Goal: Information Seeking & Learning: Learn about a topic

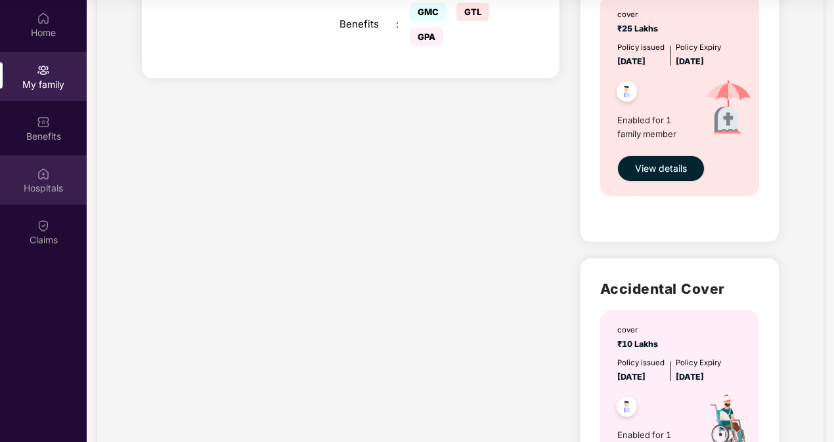
scroll to position [459, 0]
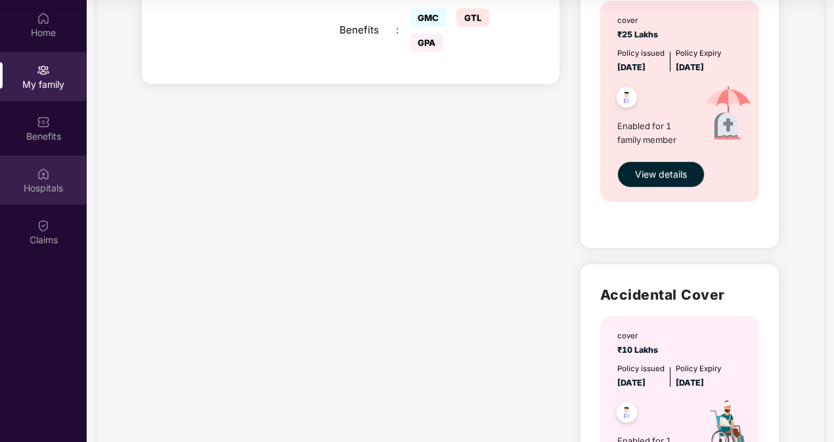
click at [33, 179] on div "Hospitals" at bounding box center [43, 180] width 87 height 49
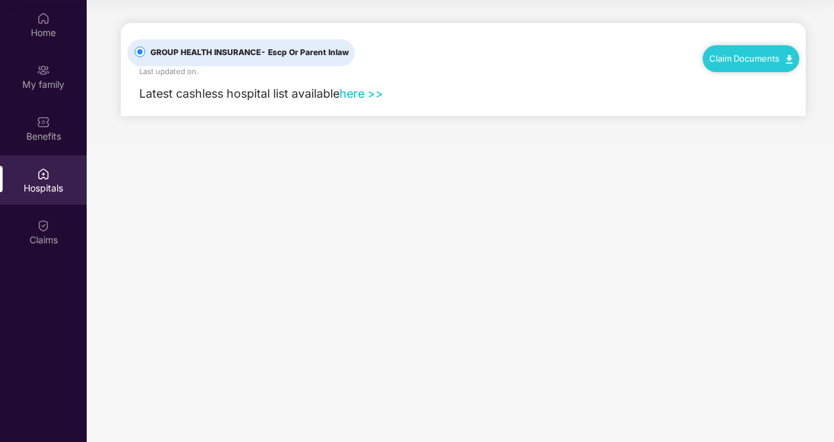
scroll to position [0, 0]
click at [356, 94] on link "here >>" at bounding box center [361, 94] width 44 height 14
click at [56, 216] on div "Claims" at bounding box center [43, 231] width 87 height 49
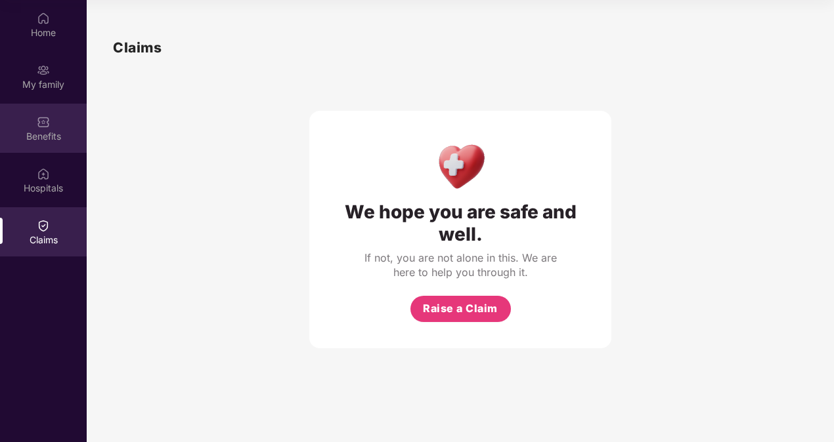
click at [45, 133] on div "Benefits" at bounding box center [43, 136] width 87 height 13
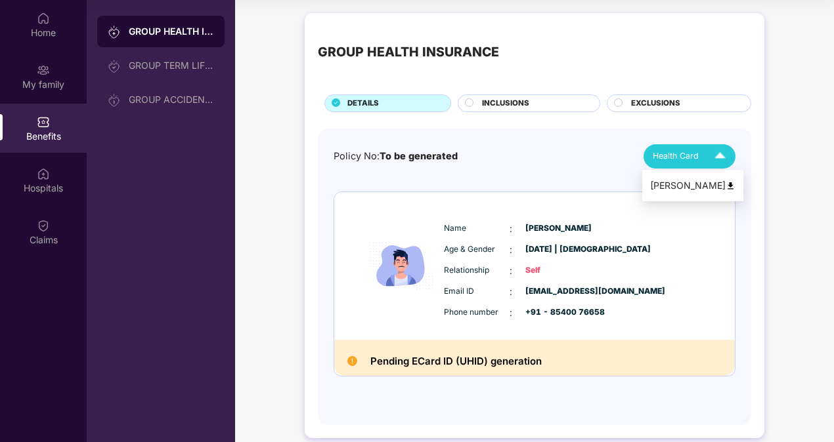
click at [725, 154] on img at bounding box center [719, 156] width 23 height 23
click at [725, 186] on img at bounding box center [730, 186] width 10 height 10
click at [494, 101] on span "INCLUSIONS" at bounding box center [505, 104] width 47 height 12
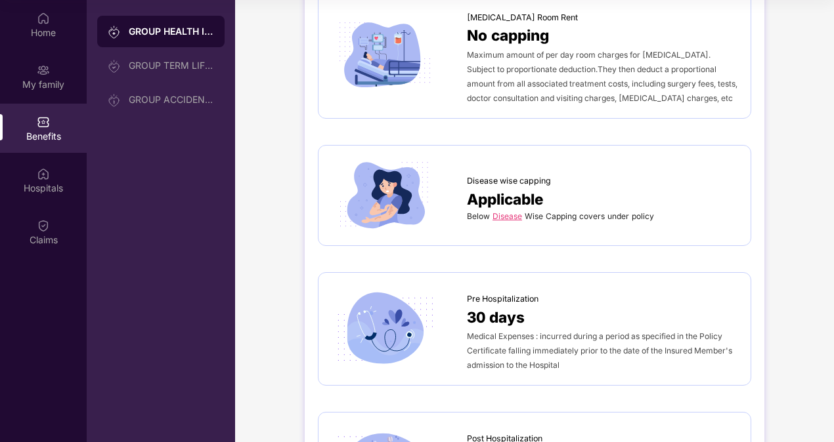
scroll to position [434, 0]
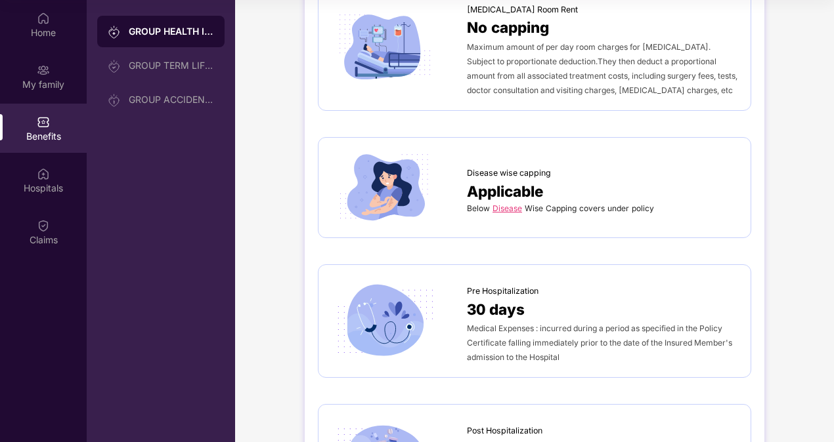
click at [513, 204] on link "Disease" at bounding box center [507, 208] width 30 height 10
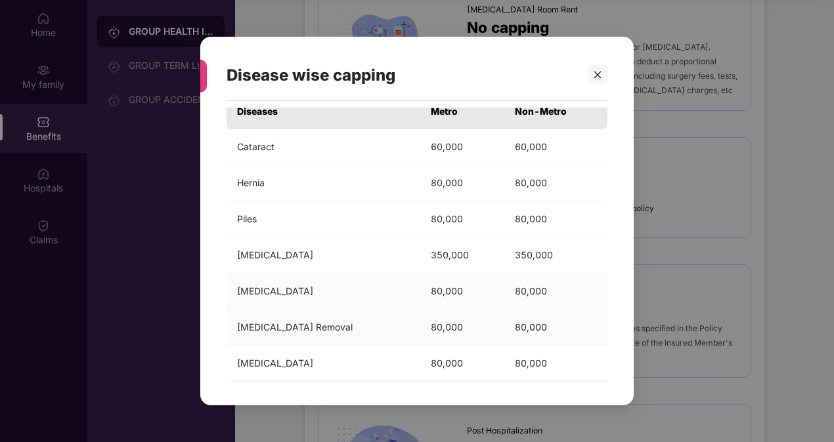
scroll to position [32, 0]
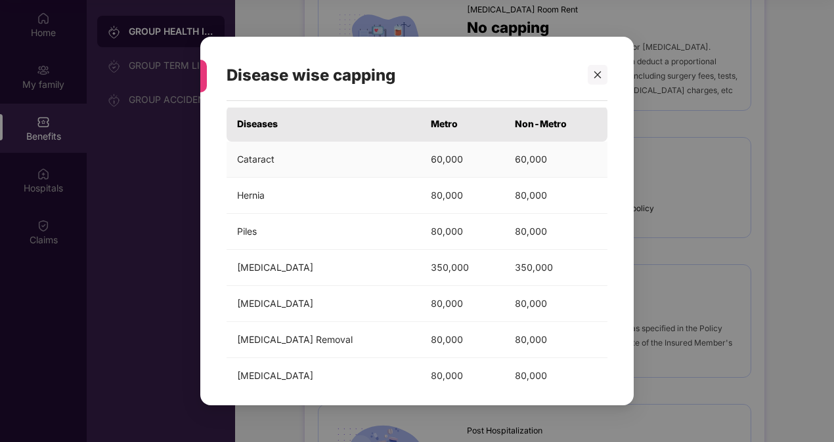
click at [263, 156] on td "Cataract" at bounding box center [323, 160] width 194 height 36
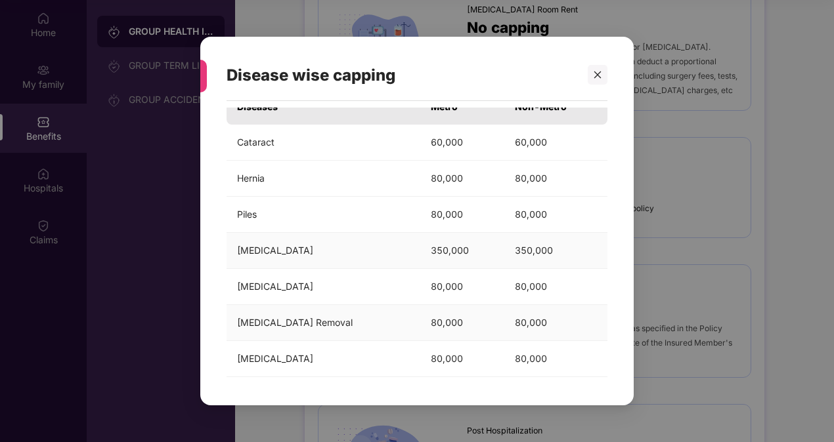
scroll to position [0, 0]
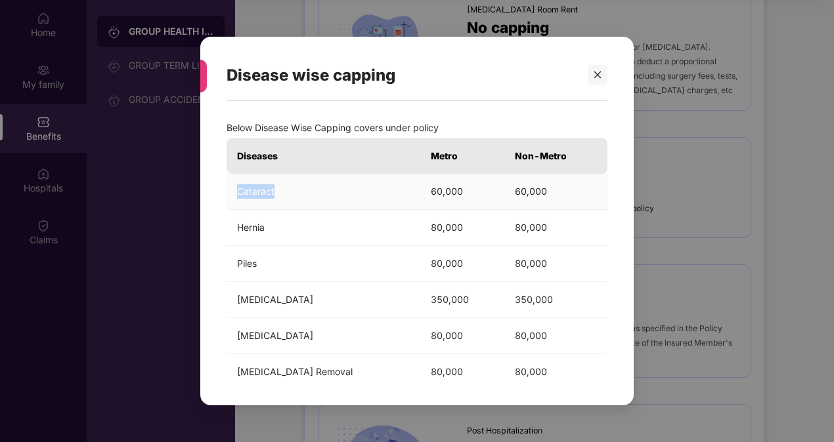
drag, startPoint x: 238, startPoint y: 190, endPoint x: 282, endPoint y: 191, distance: 44.6
click at [282, 191] on td "Cataract" at bounding box center [323, 192] width 194 height 36
copy td "Cataract"
click at [685, 258] on div "Disease wise capping Below Disease Wise Capping covers under policy Diseases Me…" at bounding box center [417, 221] width 834 height 442
click at [592, 82] on div at bounding box center [597, 75] width 20 height 20
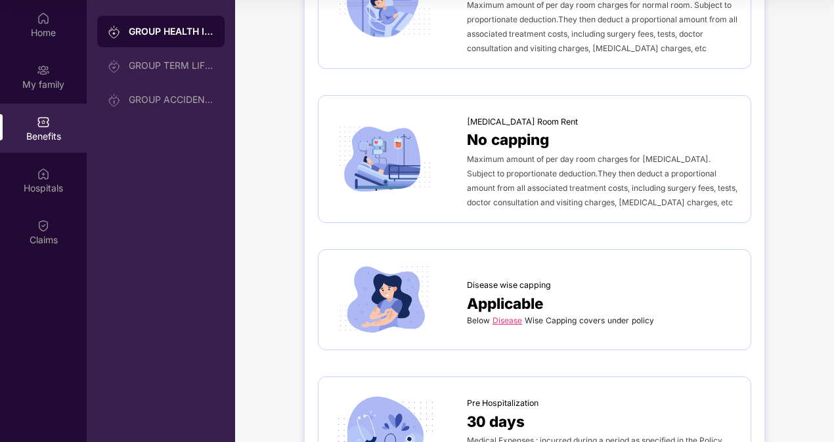
scroll to position [315, 0]
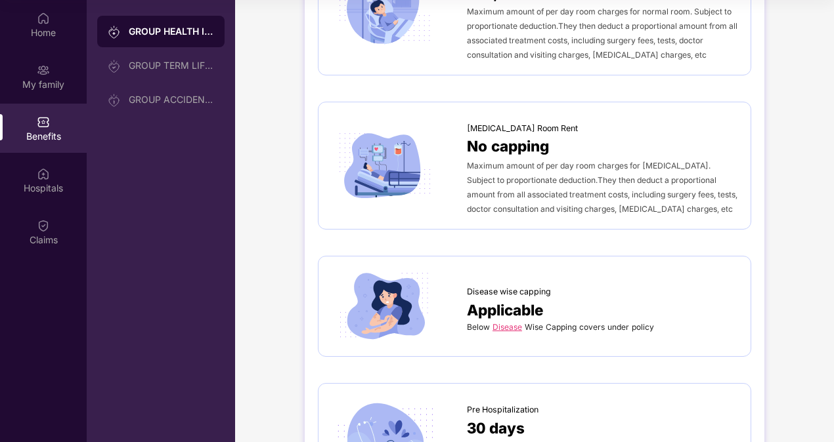
click at [508, 326] on link "Disease" at bounding box center [507, 327] width 30 height 10
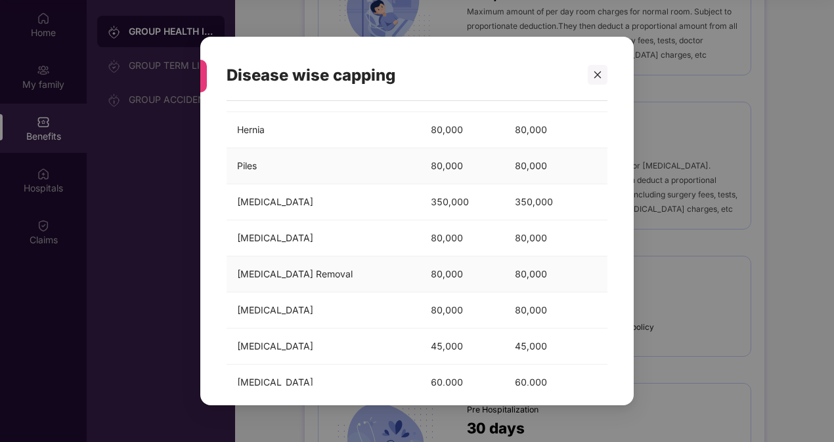
scroll to position [124, 0]
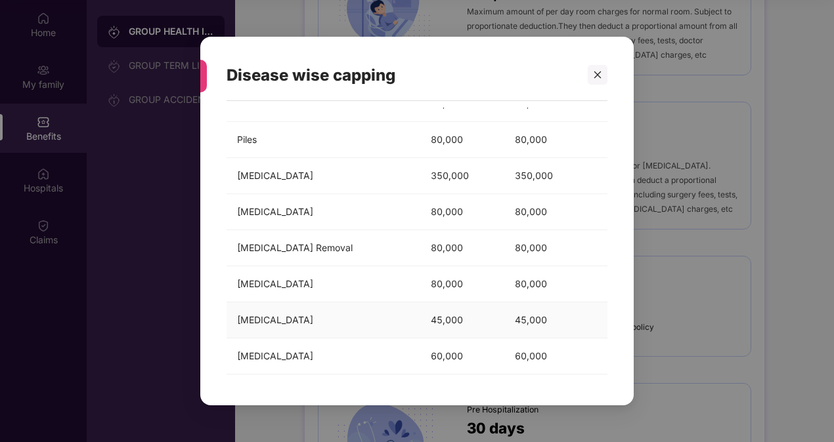
click at [280, 321] on td "[MEDICAL_DATA]" at bounding box center [323, 321] width 194 height 36
click at [284, 284] on td "[MEDICAL_DATA]" at bounding box center [323, 284] width 194 height 36
copy td "[MEDICAL_DATA]"
click at [595, 71] on icon "close" at bounding box center [597, 74] width 9 height 9
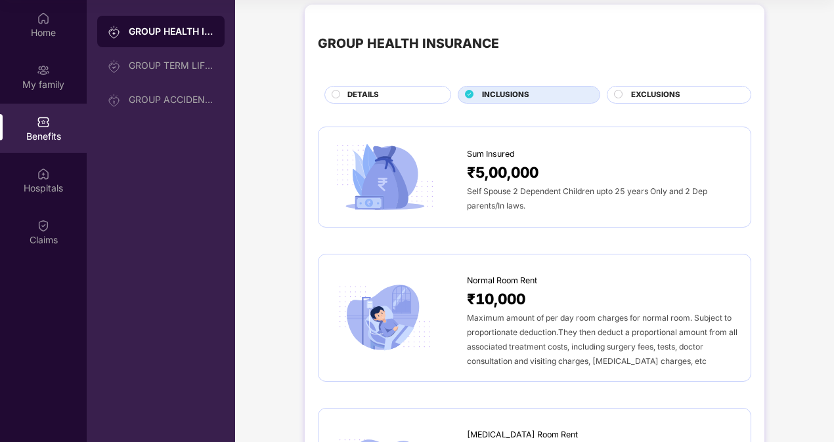
scroll to position [12, 0]
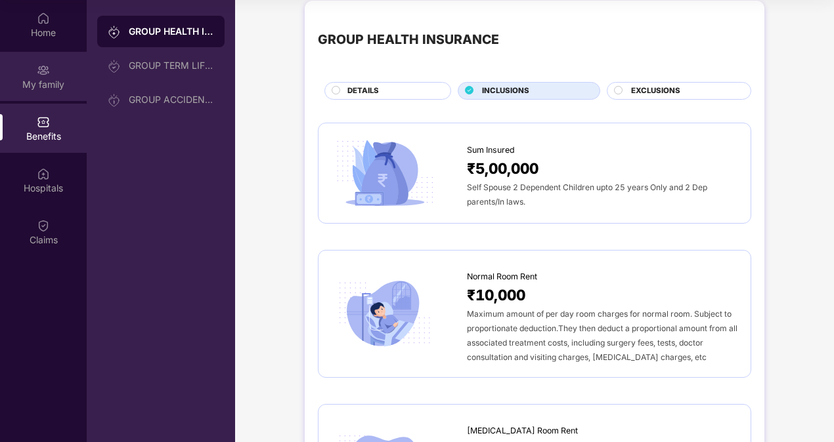
click at [46, 86] on div "My family" at bounding box center [43, 84] width 87 height 13
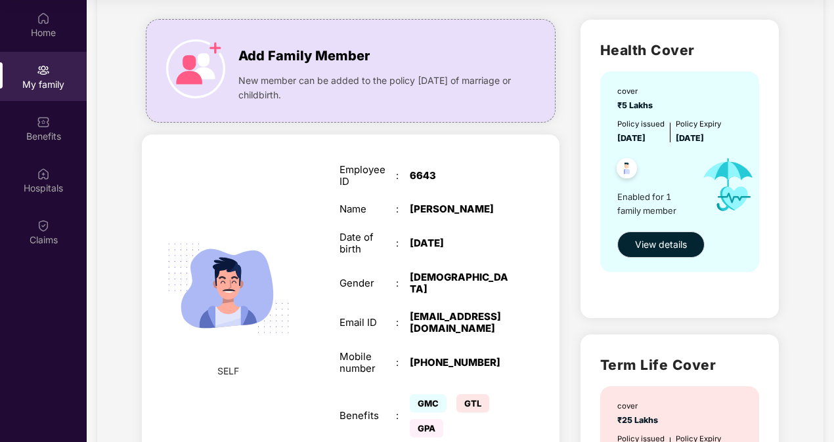
scroll to position [70, 0]
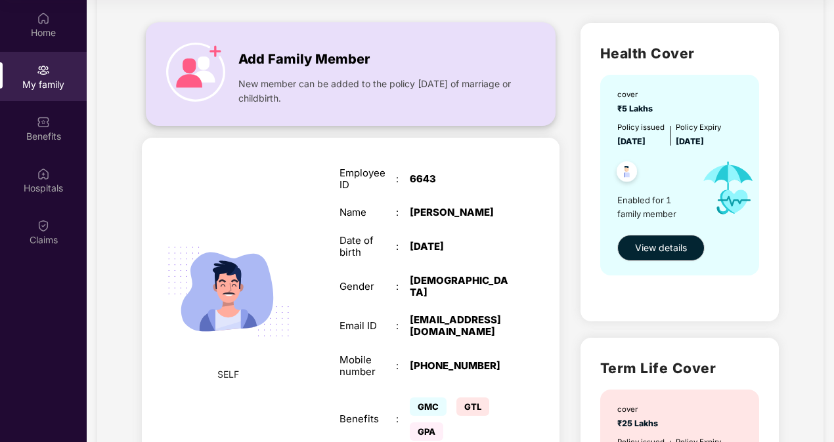
click at [192, 95] on img at bounding box center [195, 72] width 59 height 59
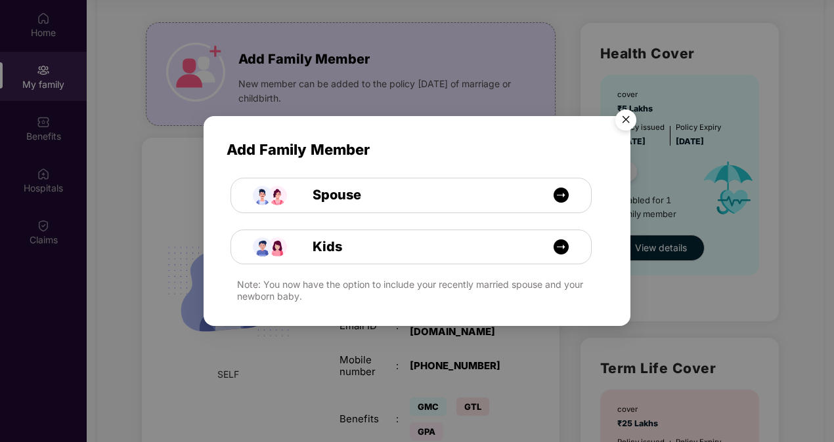
click at [618, 126] on img "Close" at bounding box center [625, 122] width 37 height 37
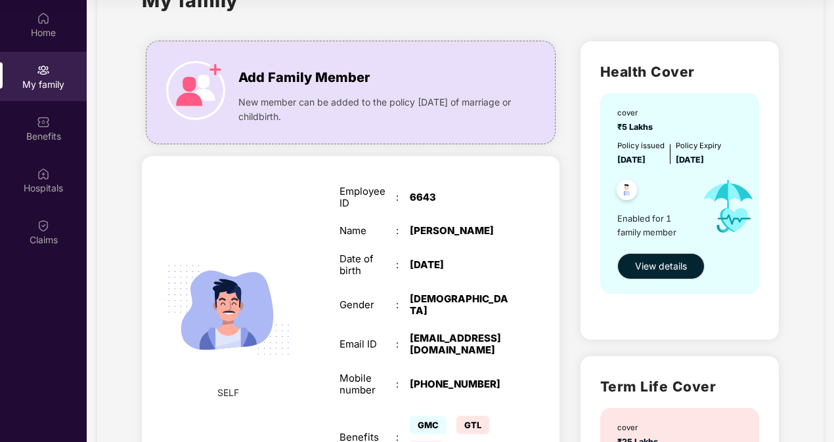
scroll to position [52, 0]
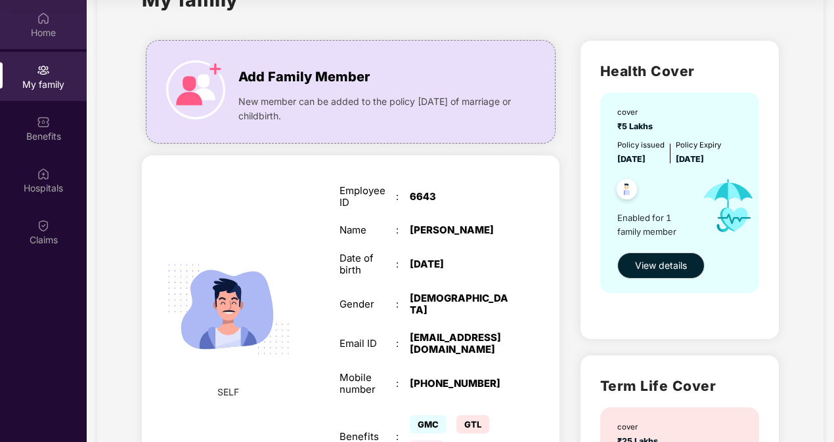
click at [28, 24] on div "Home" at bounding box center [43, 24] width 87 height 49
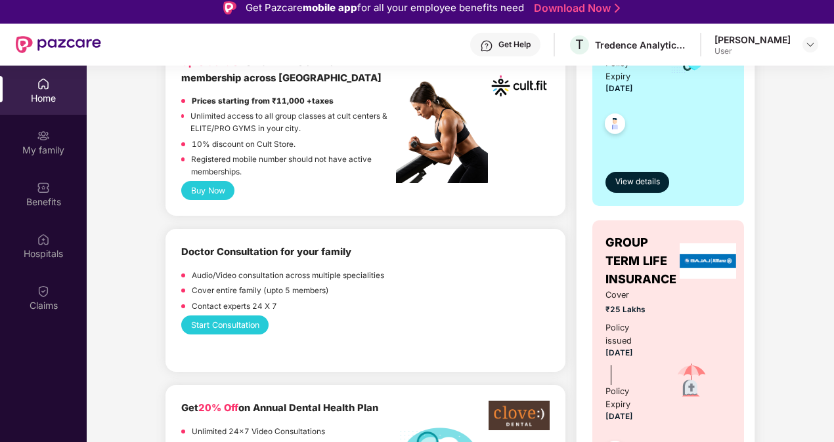
scroll to position [397, 0]
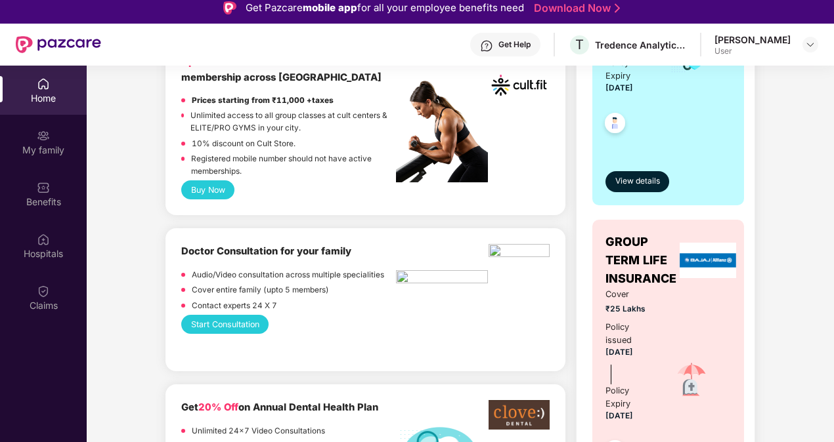
click at [214, 323] on button "Start Consultation" at bounding box center [224, 324] width 87 height 19
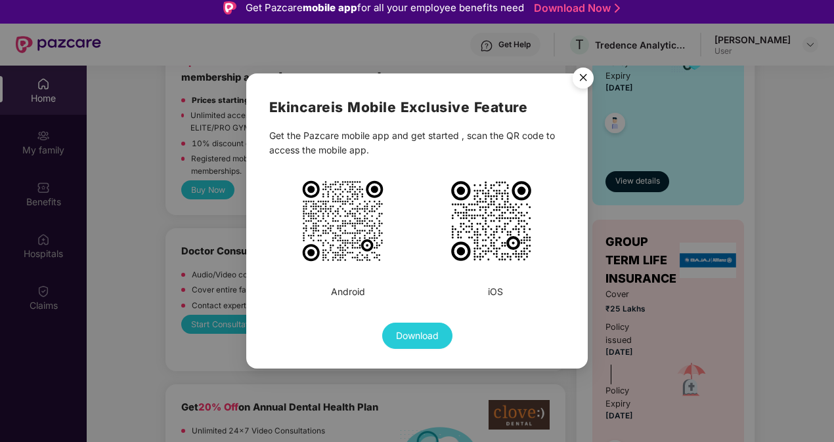
click at [586, 77] on img "Close" at bounding box center [582, 80] width 37 height 37
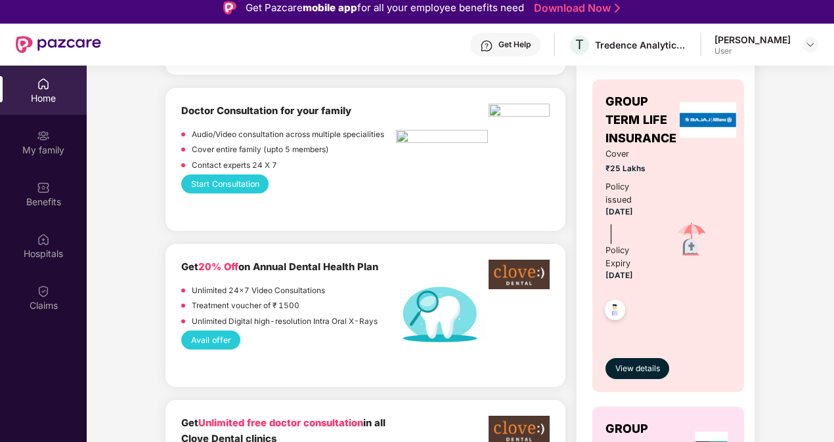
scroll to position [555, 0]
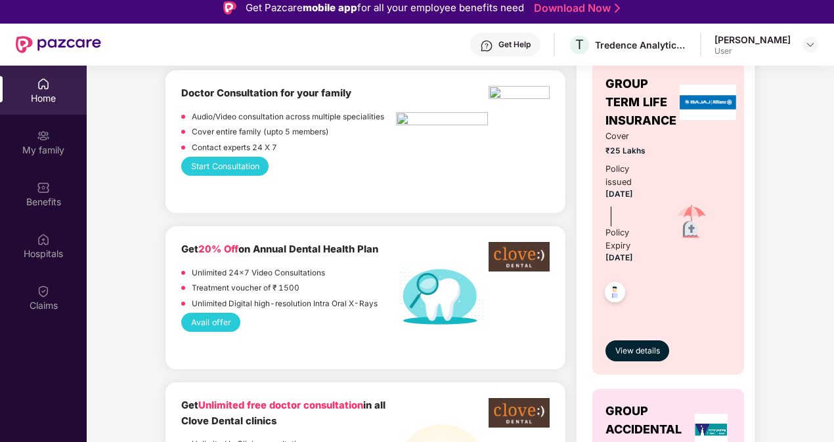
click at [223, 324] on button "Avail offer" at bounding box center [210, 322] width 59 height 19
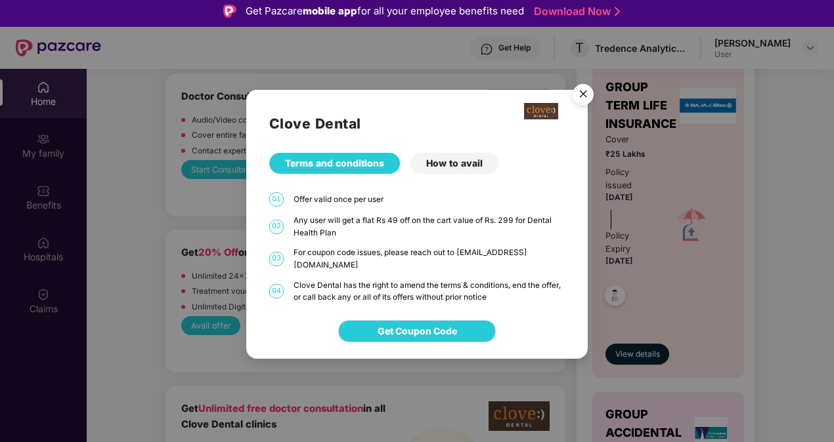
scroll to position [3, 0]
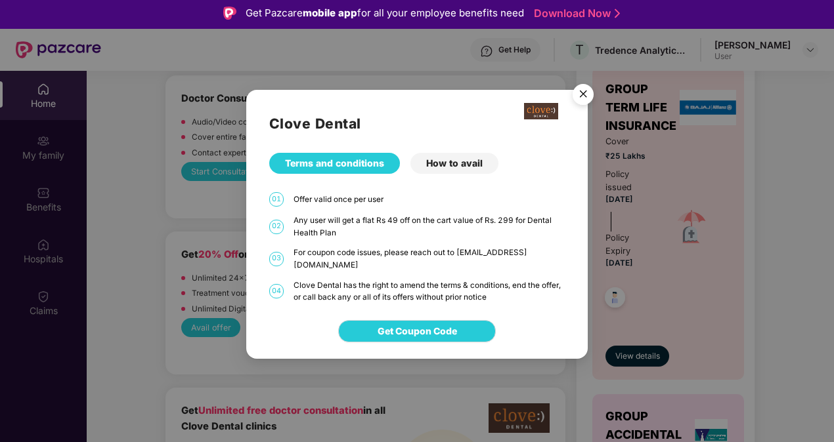
click at [582, 98] on img "Close" at bounding box center [582, 96] width 37 height 37
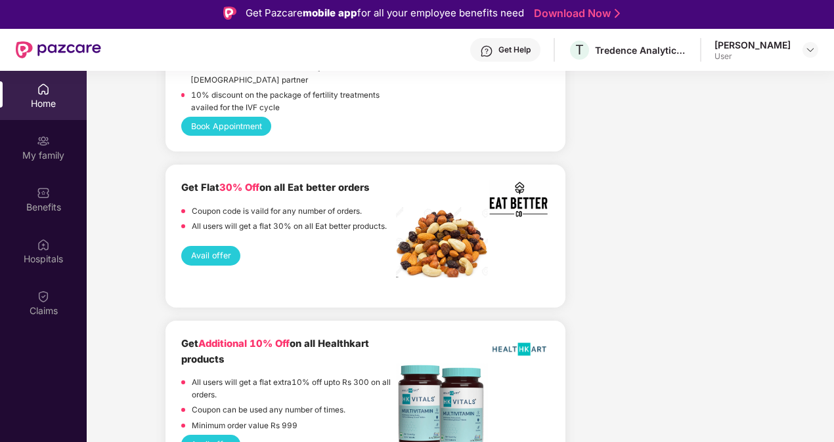
scroll to position [2279, 0]
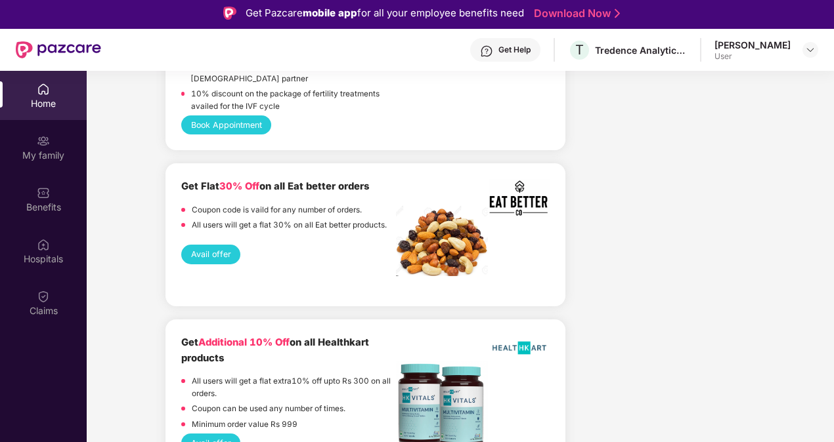
click at [230, 257] on button "Avail offer" at bounding box center [210, 254] width 59 height 19
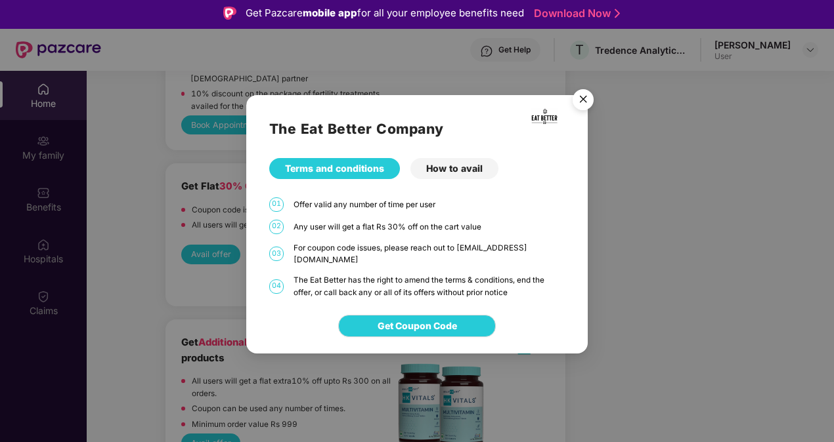
click at [464, 165] on div "How to avail" at bounding box center [454, 168] width 88 height 21
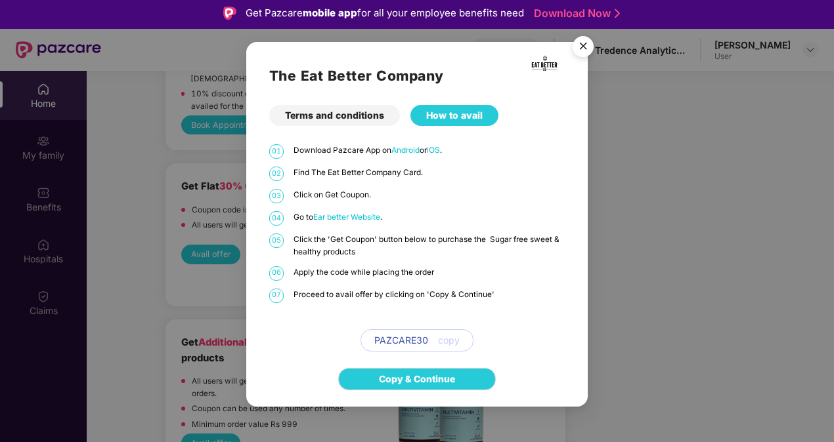
click at [587, 46] on img "Close" at bounding box center [582, 48] width 37 height 37
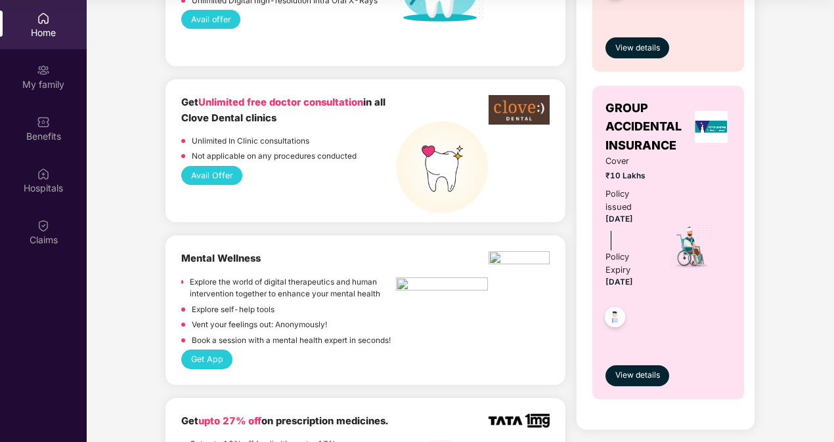
scroll to position [721, 0]
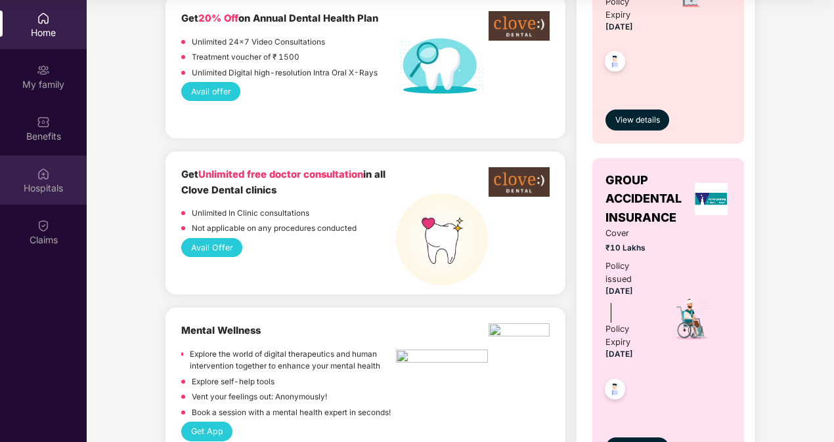
click at [28, 196] on div "Hospitals" at bounding box center [43, 180] width 87 height 49
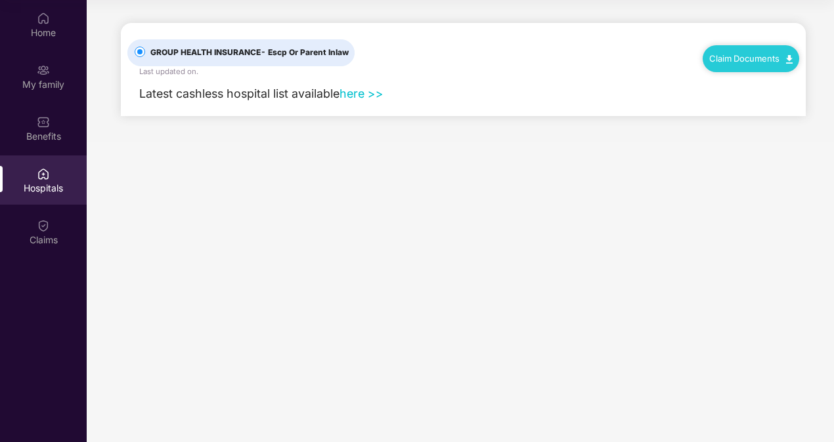
scroll to position [0, 0]
click at [360, 89] on link "here >>" at bounding box center [361, 94] width 44 height 14
click at [62, 128] on div "Benefits" at bounding box center [43, 128] width 87 height 49
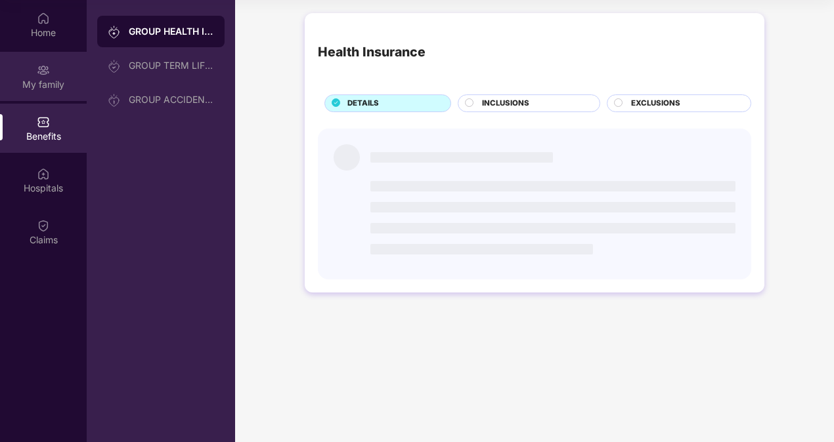
click at [50, 94] on div "My family" at bounding box center [43, 76] width 87 height 49
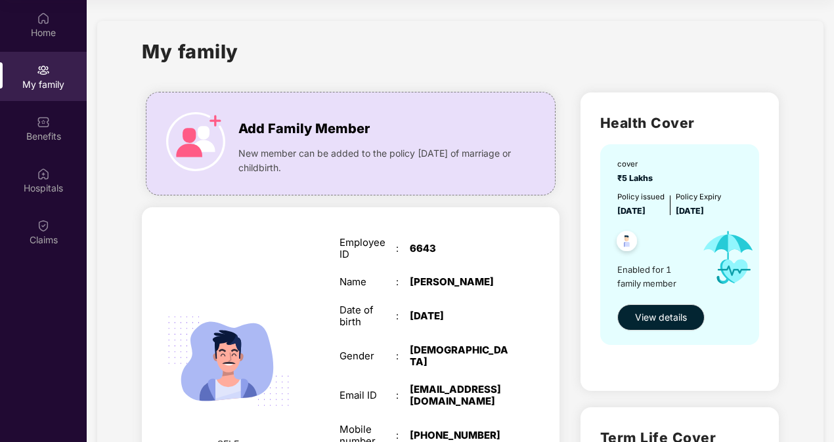
click at [50, 94] on div "My family" at bounding box center [43, 76] width 87 height 49
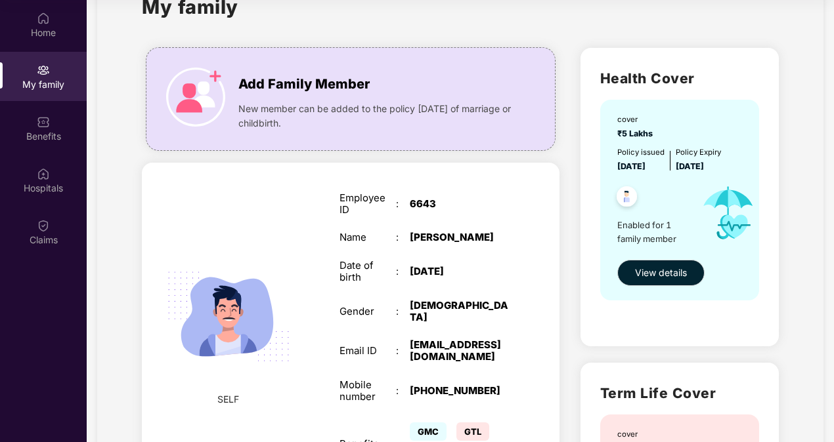
scroll to position [49, 0]
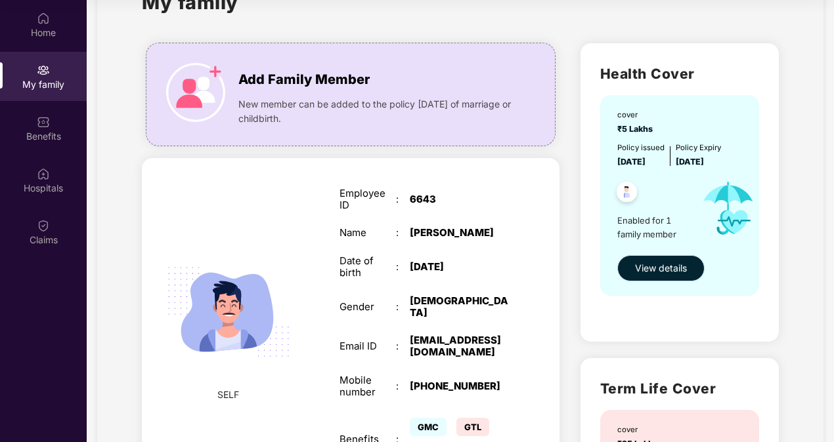
click at [658, 263] on span "View details" at bounding box center [661, 268] width 52 height 14
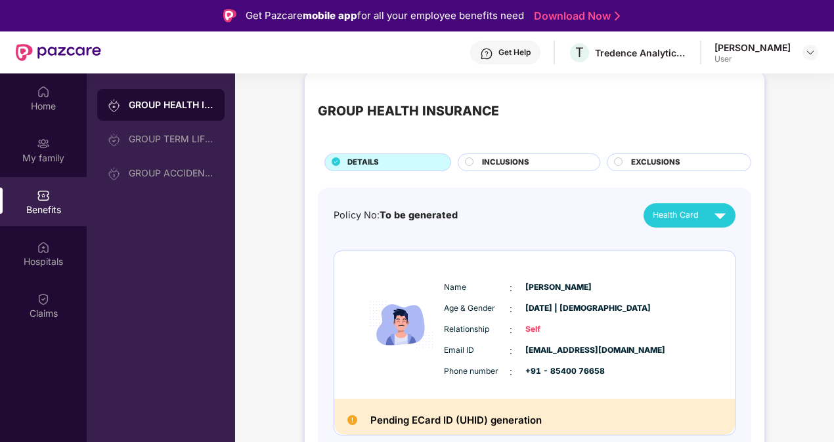
scroll to position [18, 0]
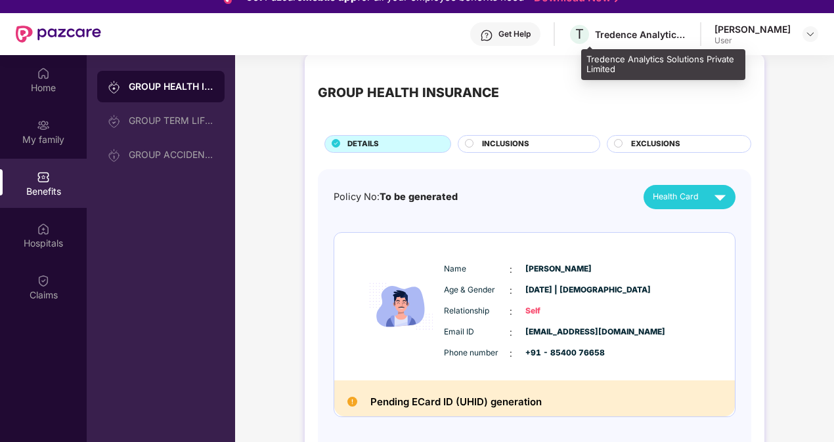
click at [646, 37] on div "Tredence Analytics Solutions Private Limited" at bounding box center [641, 34] width 92 height 12
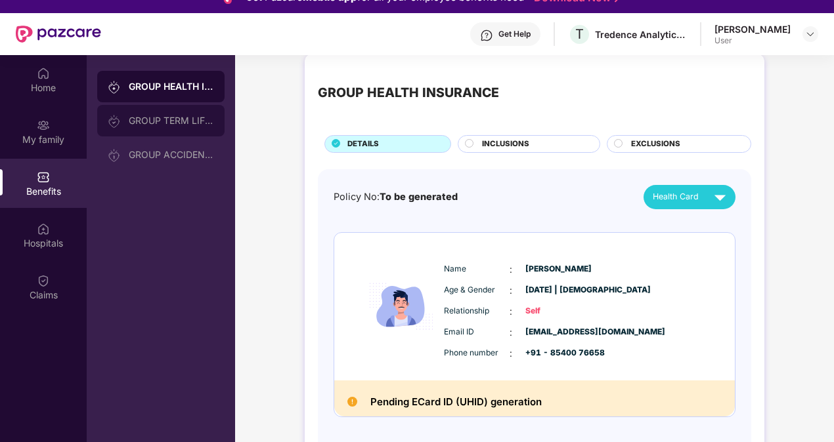
click at [175, 120] on div "GROUP TERM LIFE INSURANCE" at bounding box center [171, 121] width 85 height 11
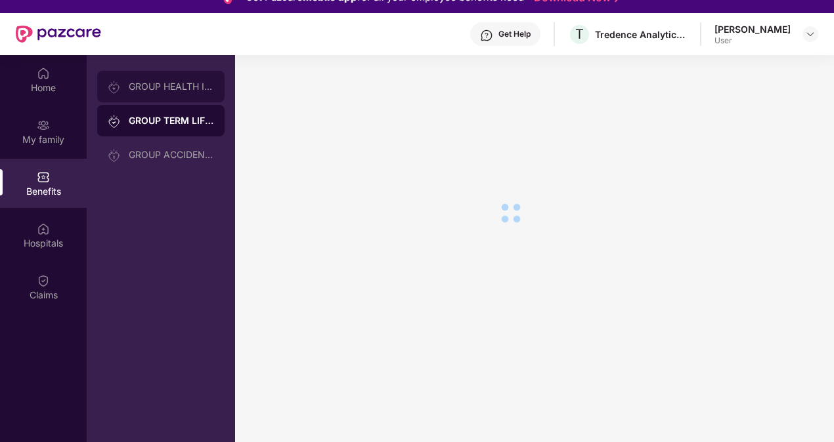
click at [163, 83] on div "GROUP HEALTH INSURANCE" at bounding box center [171, 86] width 85 height 11
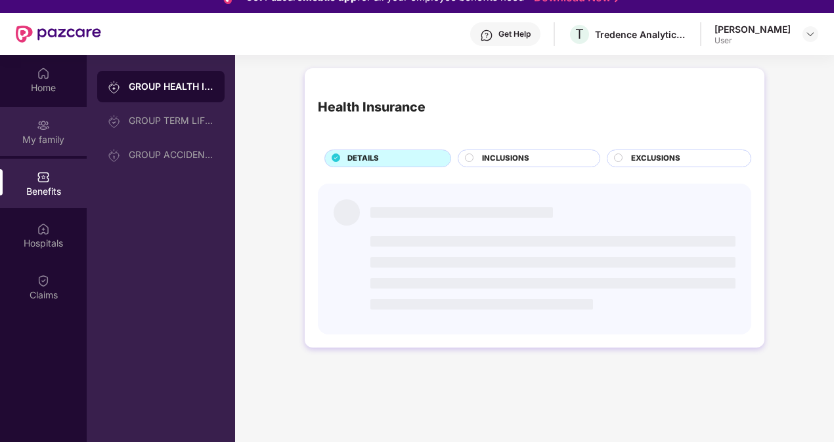
click at [47, 138] on div "My family" at bounding box center [43, 139] width 87 height 13
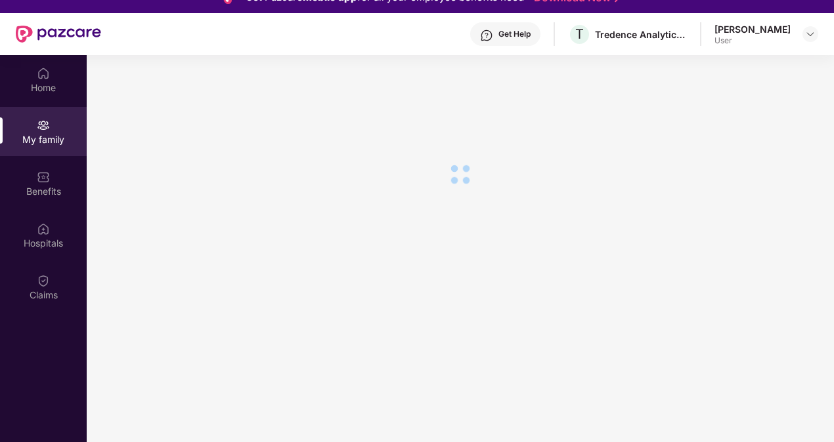
click at [526, 23] on div "Get Help" at bounding box center [505, 34] width 70 height 24
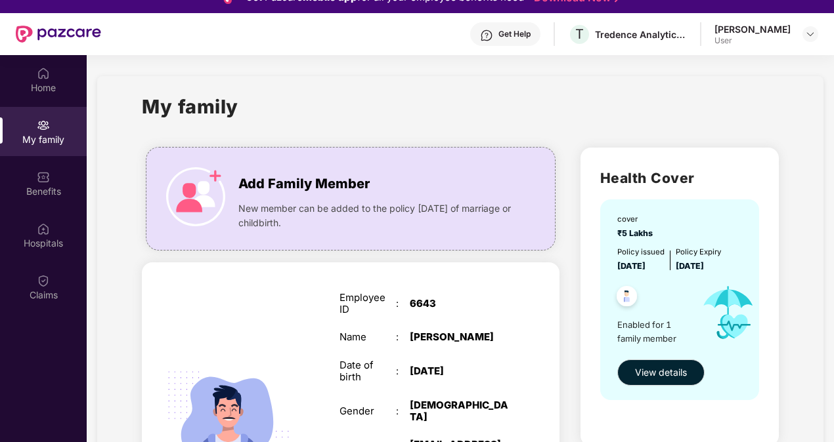
click at [345, 95] on div "My family" at bounding box center [460, 114] width 637 height 45
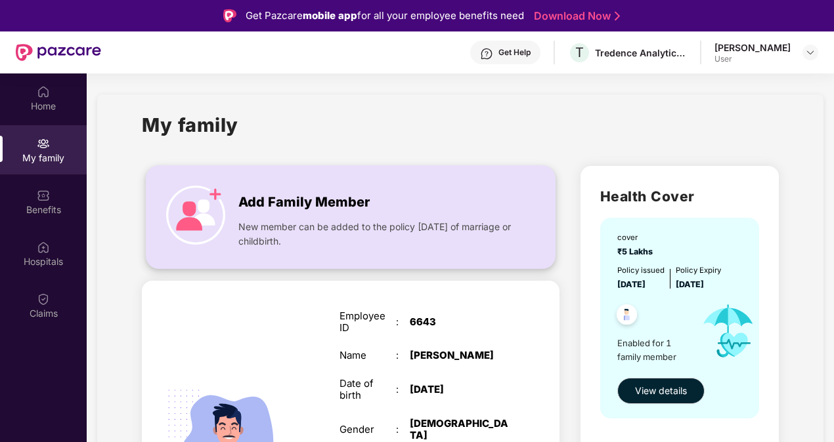
click at [188, 210] on img at bounding box center [195, 215] width 59 height 59
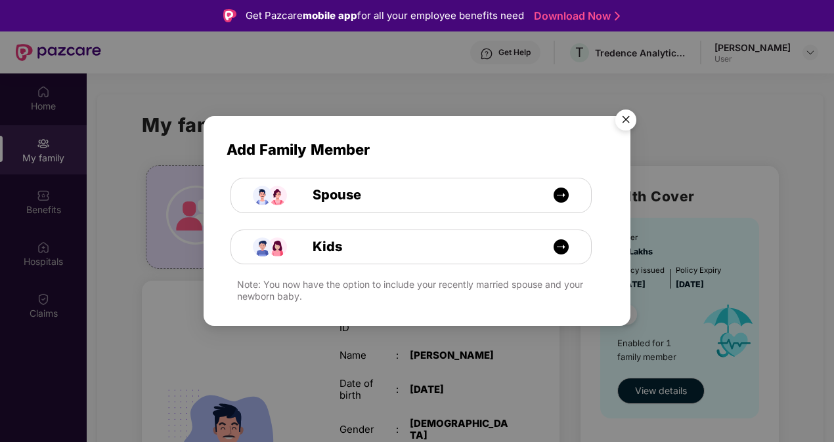
click at [629, 123] on img "Close" at bounding box center [625, 122] width 37 height 37
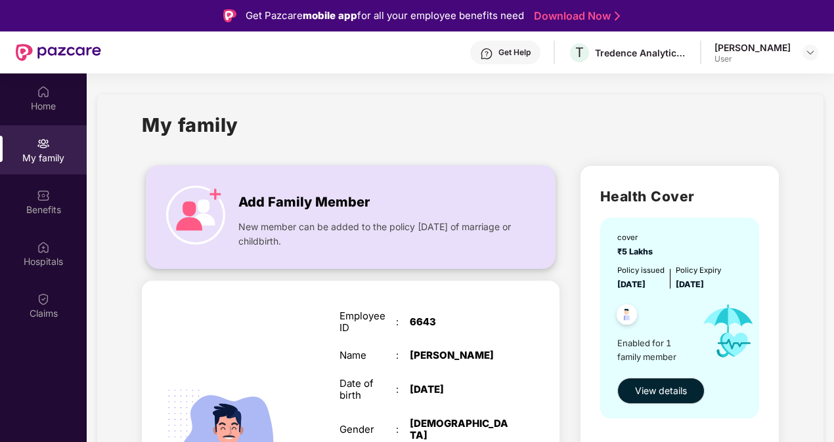
click at [204, 215] on img at bounding box center [195, 215] width 59 height 59
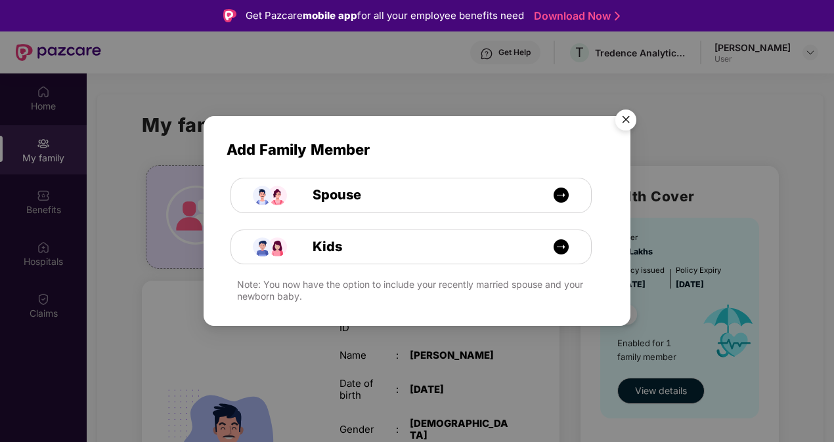
click at [632, 122] on img "Close" at bounding box center [625, 122] width 37 height 37
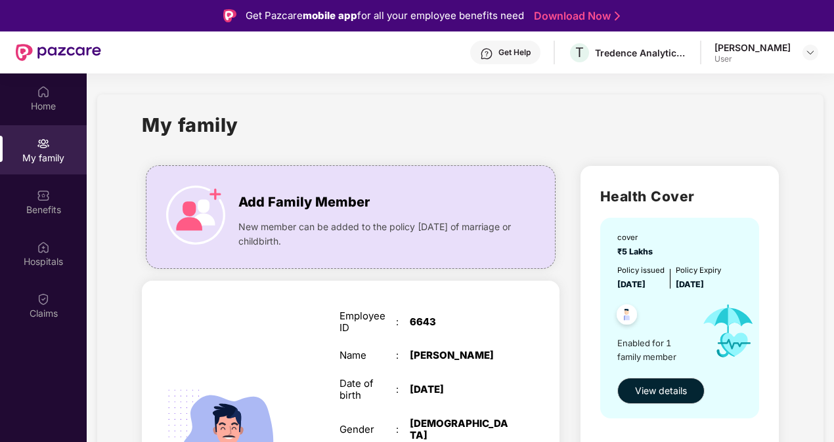
click at [530, 51] on div "Get Help" at bounding box center [514, 52] width 32 height 11
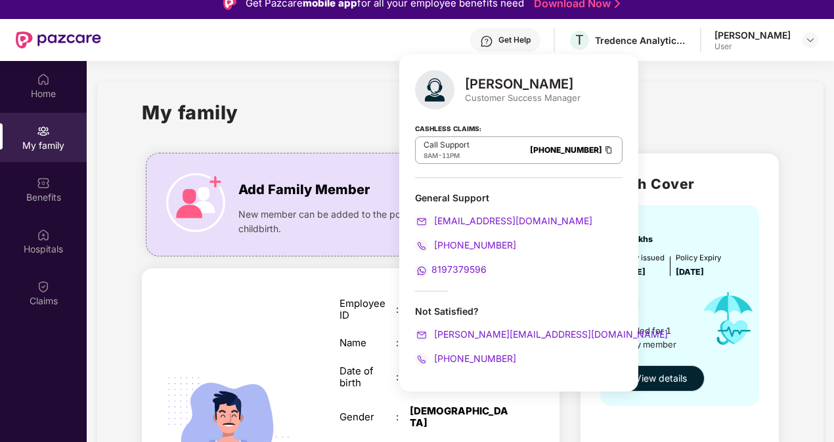
scroll to position [13, 0]
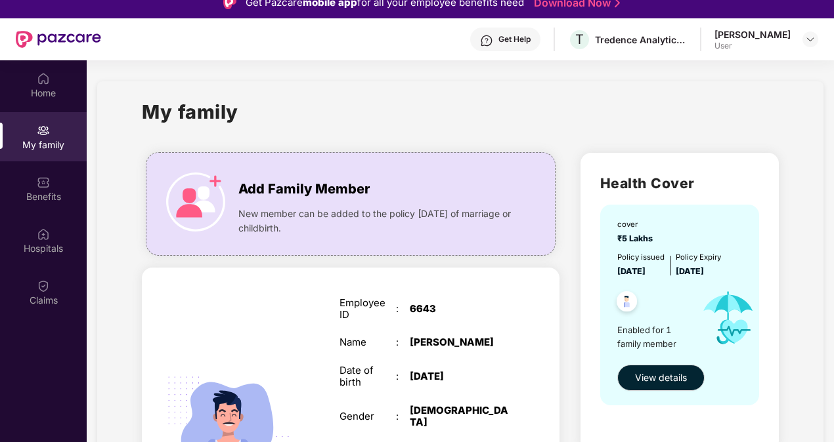
click at [292, 304] on div "SELF Employee ID : 6643 Name : [PERSON_NAME] Date of birth : [DEMOGRAPHIC_DATA]…" at bounding box center [350, 436] width 417 height 336
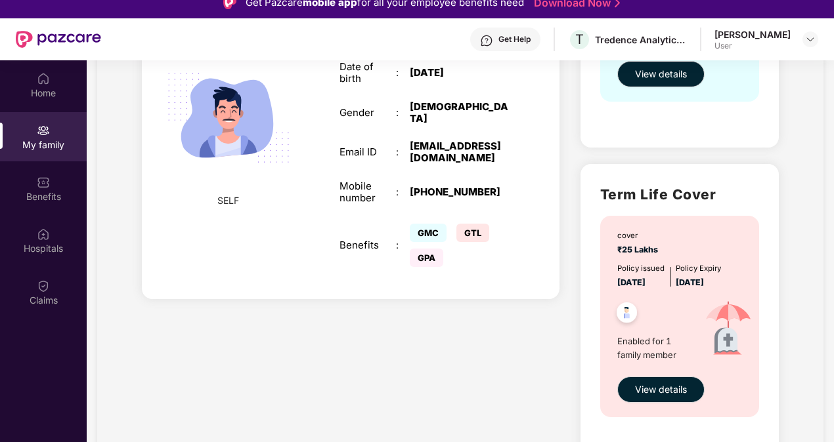
scroll to position [302, 0]
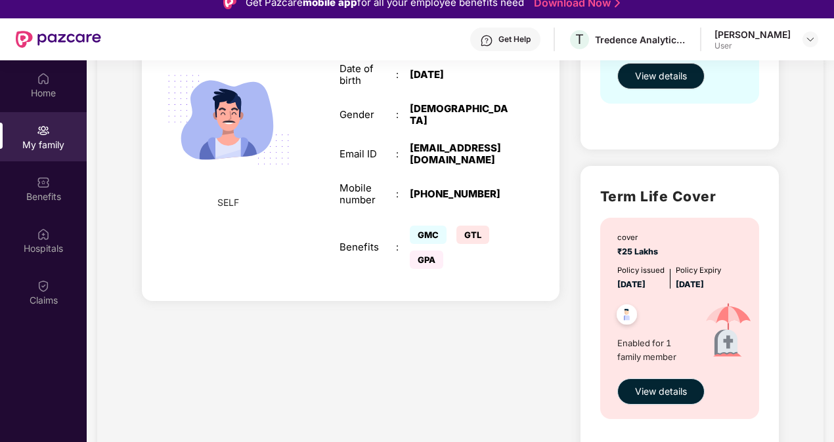
click at [653, 390] on span "View details" at bounding box center [661, 392] width 52 height 14
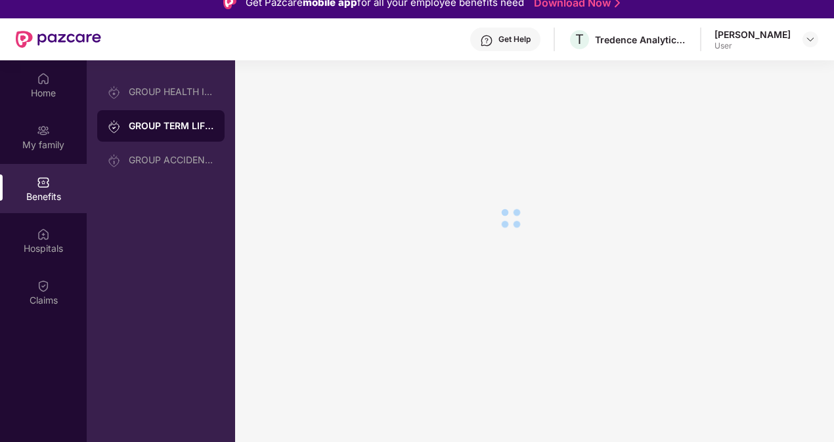
scroll to position [0, 0]
click at [185, 96] on div "GROUP HEALTH INSURANCE" at bounding box center [171, 92] width 85 height 11
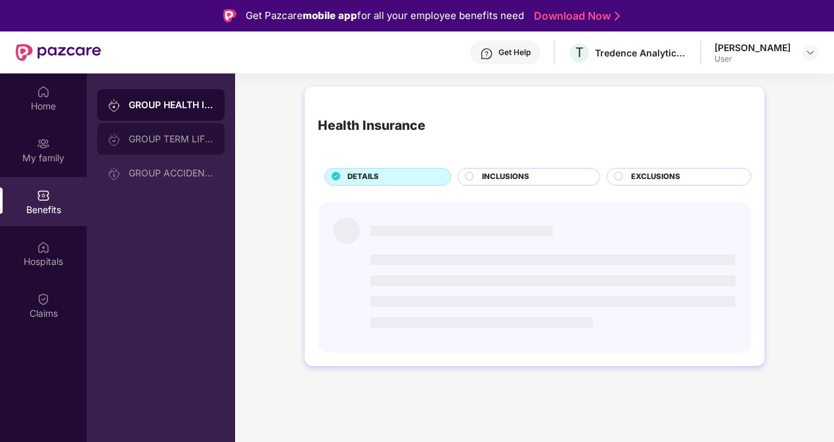
click at [153, 150] on div "GROUP TERM LIFE INSURANCE" at bounding box center [160, 139] width 127 height 32
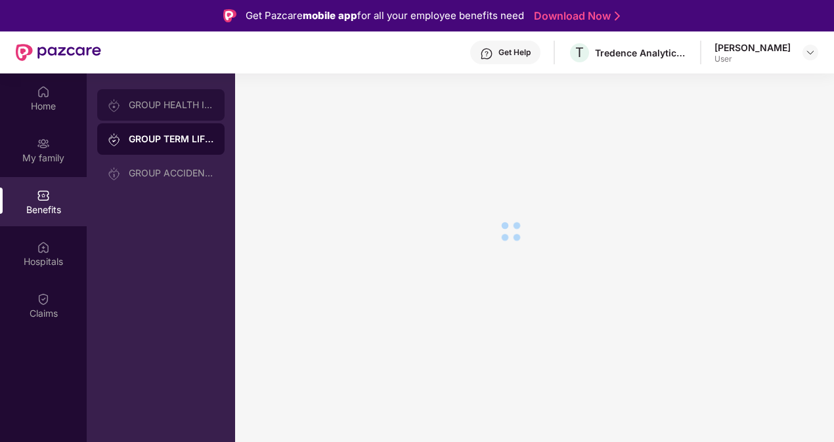
click at [162, 110] on div "GROUP HEALTH INSURANCE" at bounding box center [160, 105] width 127 height 32
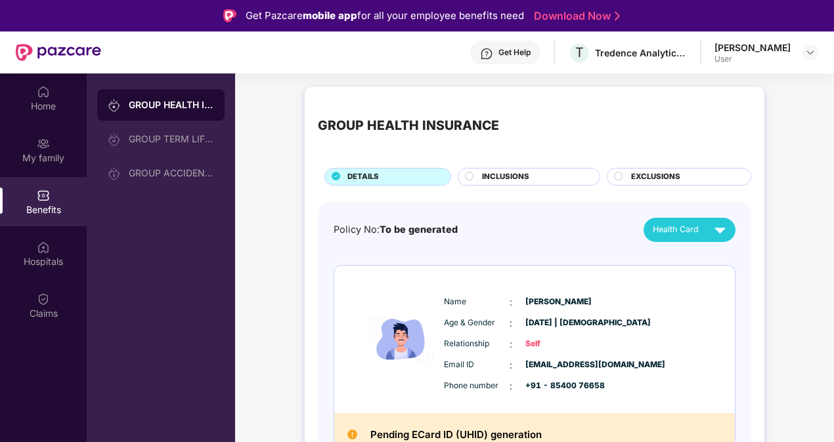
click at [647, 178] on span "EXCLUSIONS" at bounding box center [655, 177] width 49 height 12
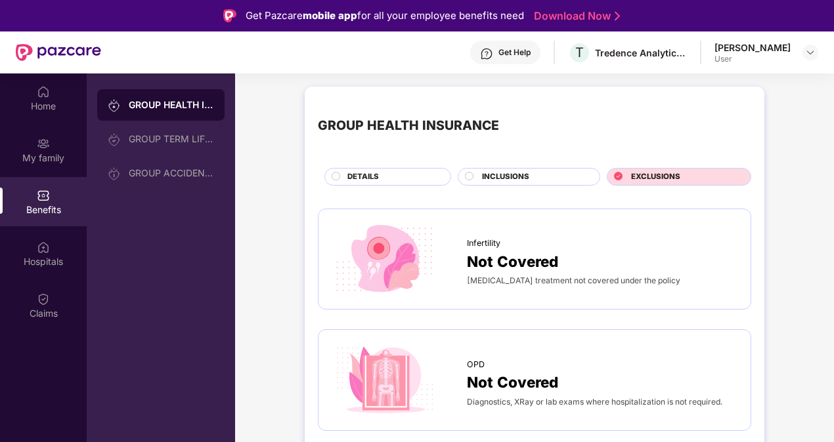
click at [553, 184] on div "INCLUSIONS" at bounding box center [533, 178] width 117 height 14
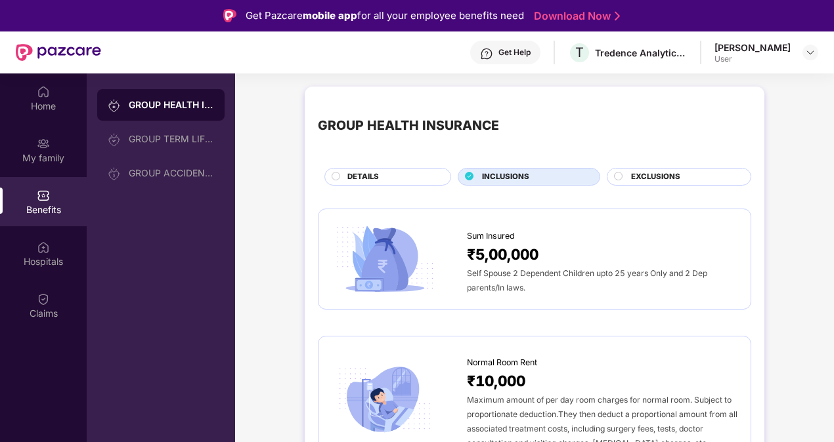
click at [416, 178] on div "DETAILS" at bounding box center [392, 178] width 103 height 14
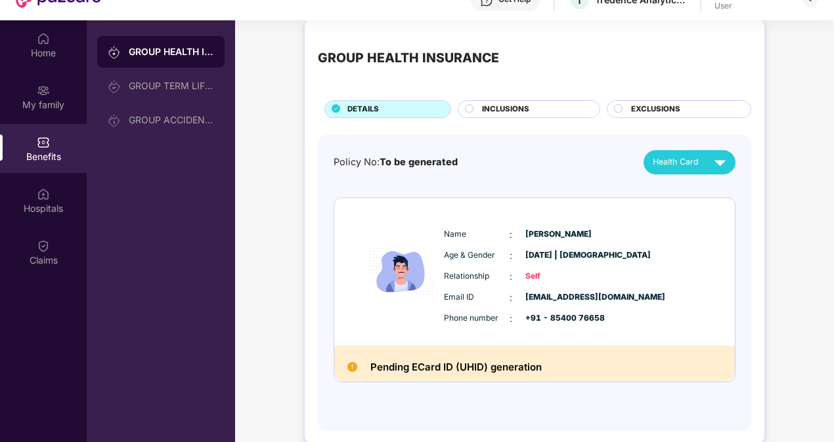
scroll to position [54, 0]
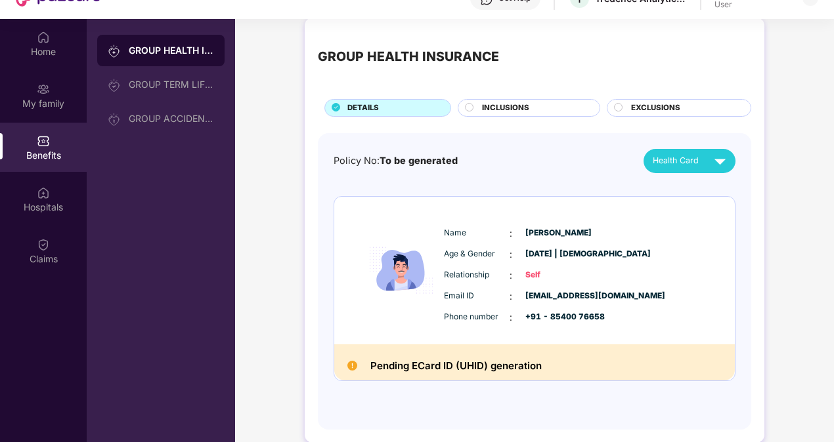
click at [401, 163] on span "To be generated" at bounding box center [418, 160] width 78 height 11
click at [517, 99] on div "INCLUSIONS" at bounding box center [528, 108] width 142 height 18
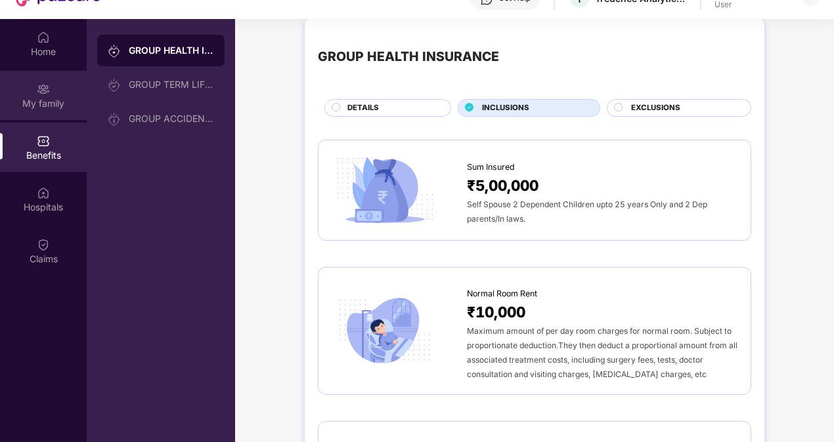
click at [51, 91] on div "My family" at bounding box center [43, 95] width 87 height 49
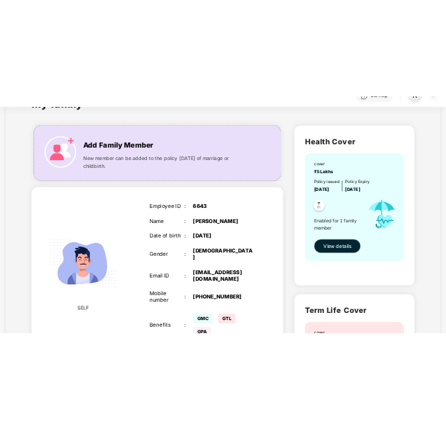
scroll to position [37, 0]
